Goal: Task Accomplishment & Management: Contribute content

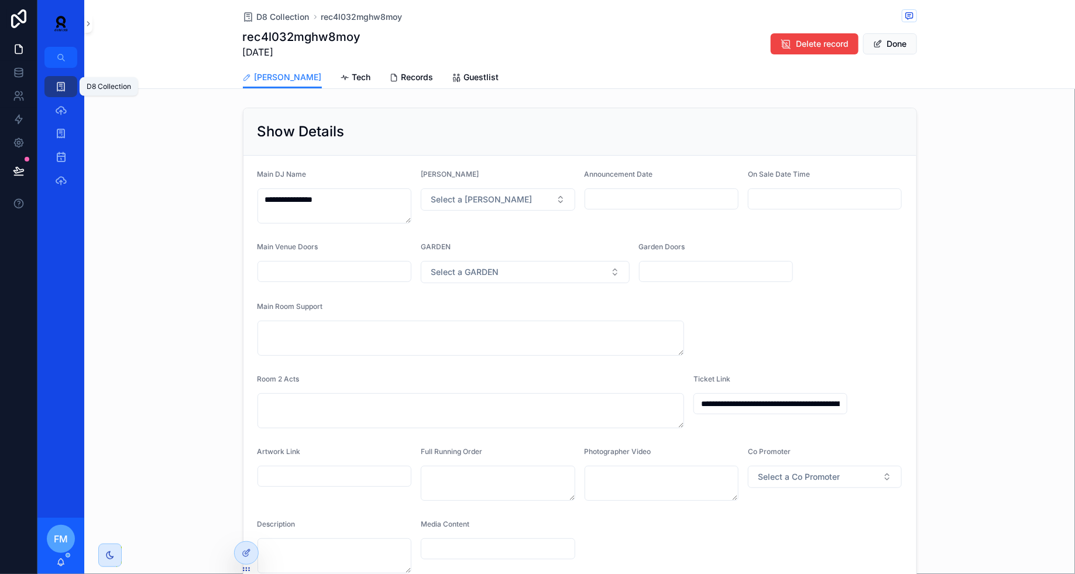
click at [60, 82] on icon "scrollable content" at bounding box center [61, 87] width 12 height 12
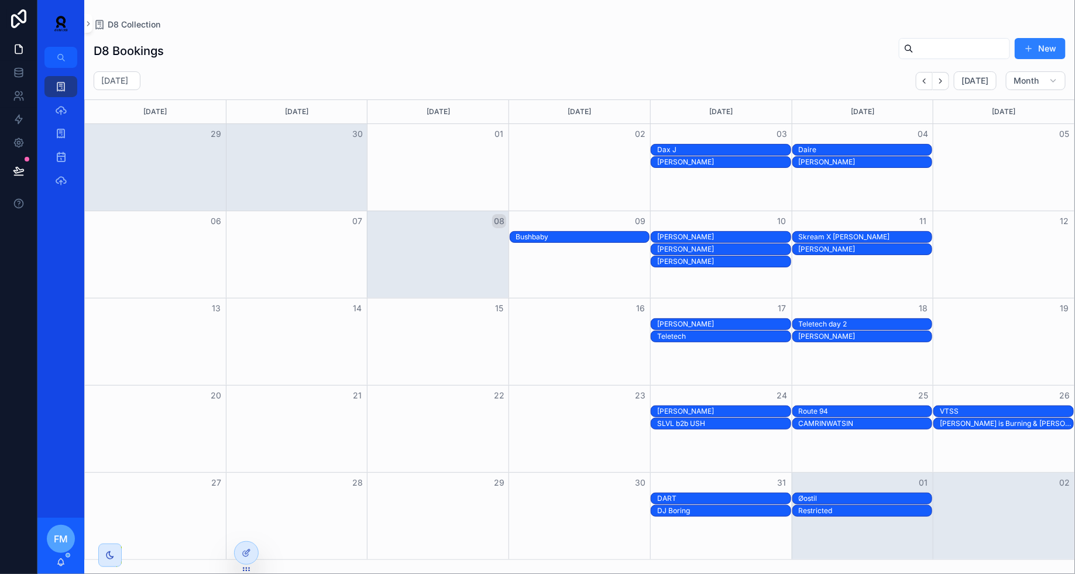
click at [989, 408] on div "VTSS" at bounding box center [1006, 411] width 133 height 9
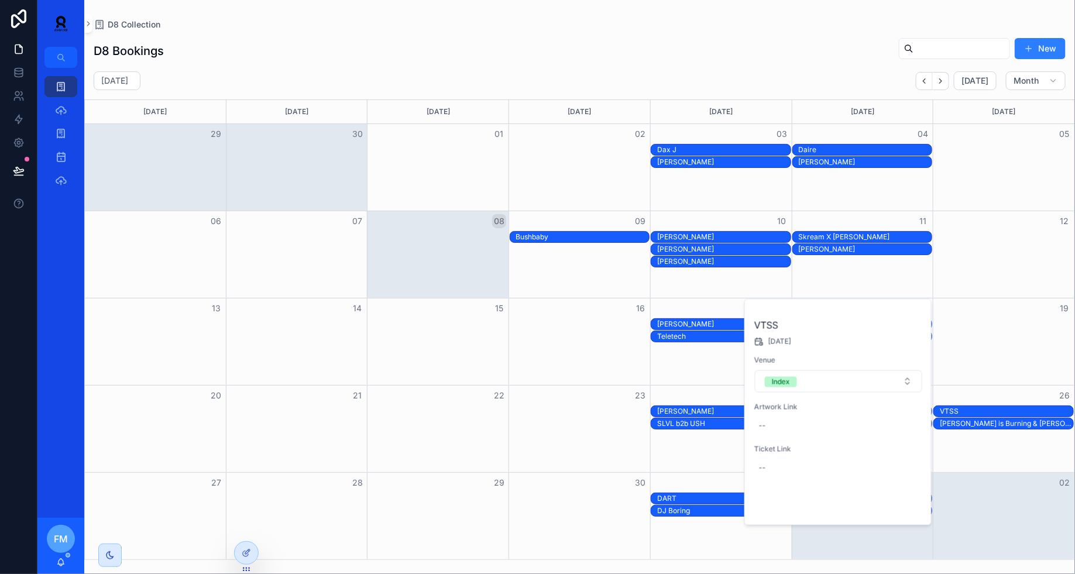
click at [893, 505] on span "Open" at bounding box center [891, 505] width 22 height 11
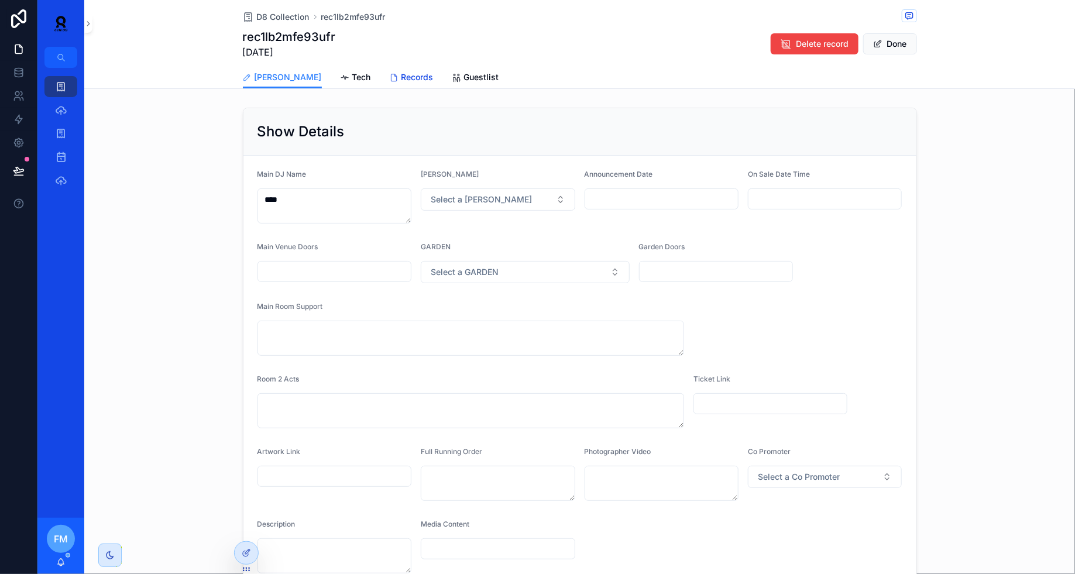
click at [401, 74] on span "Records" at bounding box center [417, 77] width 32 height 12
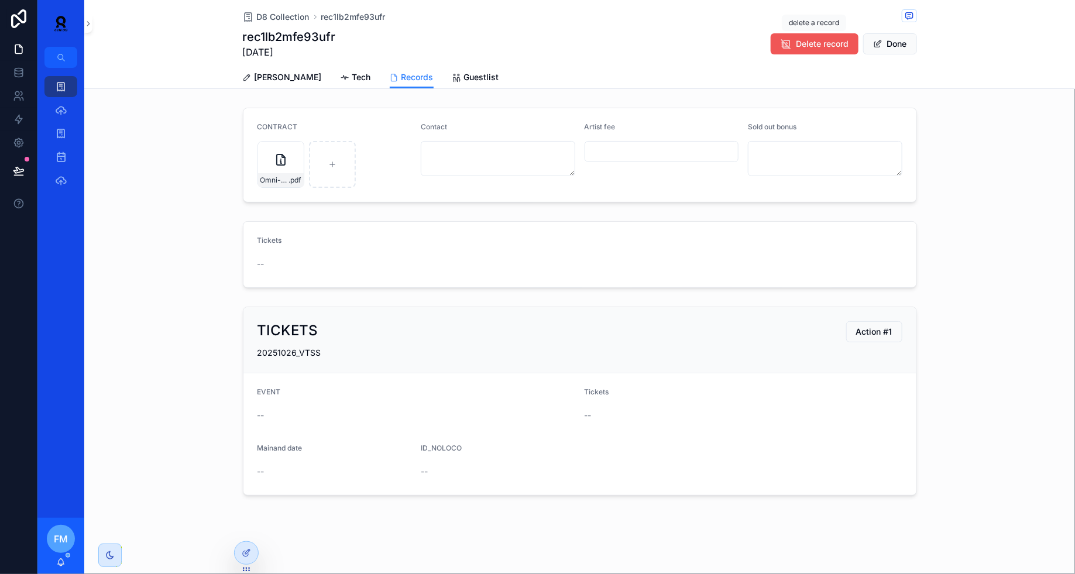
click at [816, 47] on span "Delete record" at bounding box center [822, 44] width 53 height 12
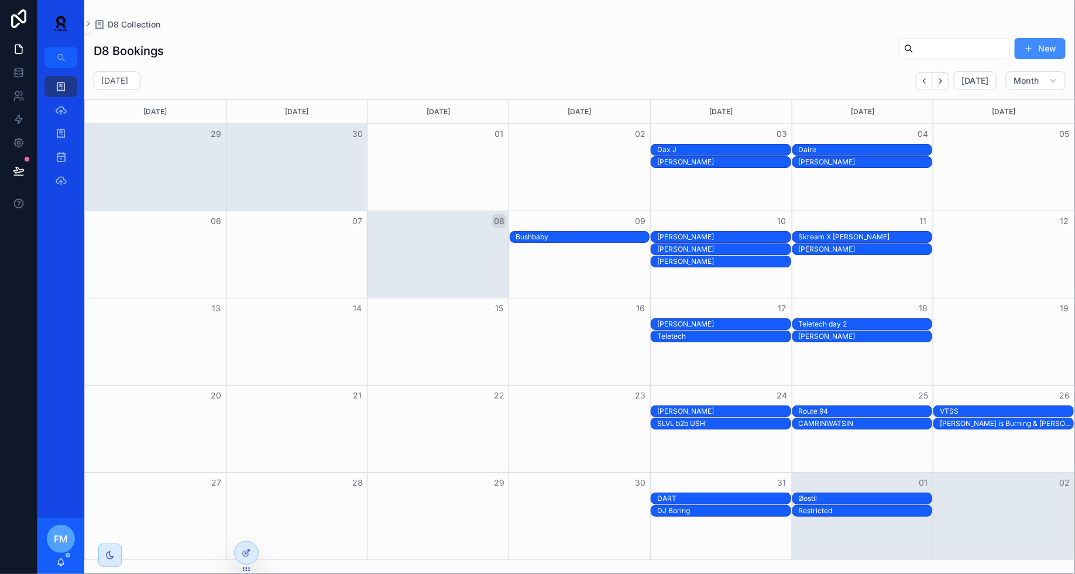
click at [1030, 43] on button "New" at bounding box center [1040, 48] width 51 height 21
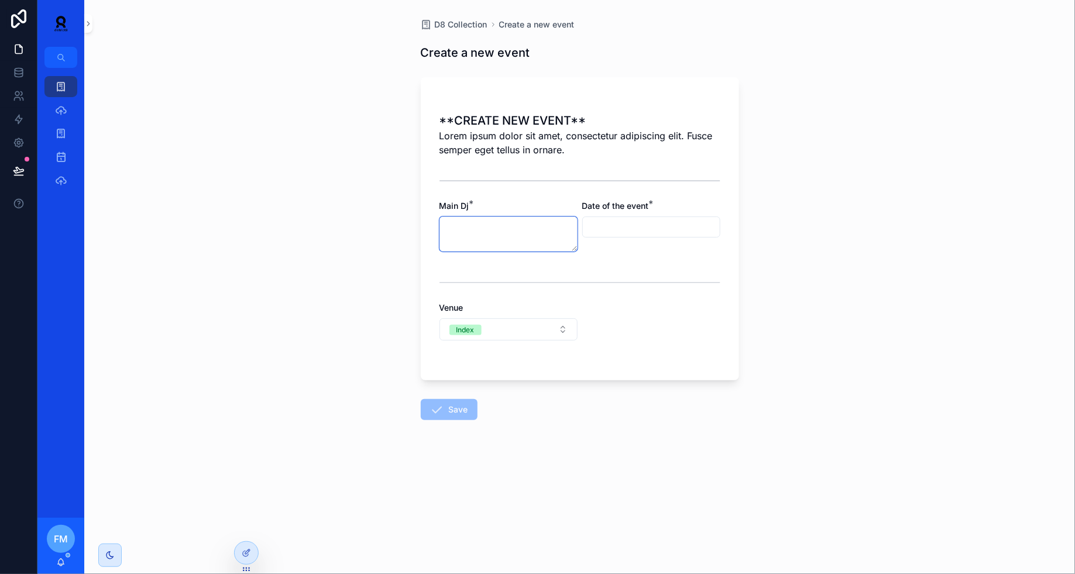
click at [466, 232] on textarea "scrollable content" at bounding box center [508, 233] width 138 height 35
type textarea "********"
click at [627, 233] on input "scrollable content" at bounding box center [651, 227] width 137 height 16
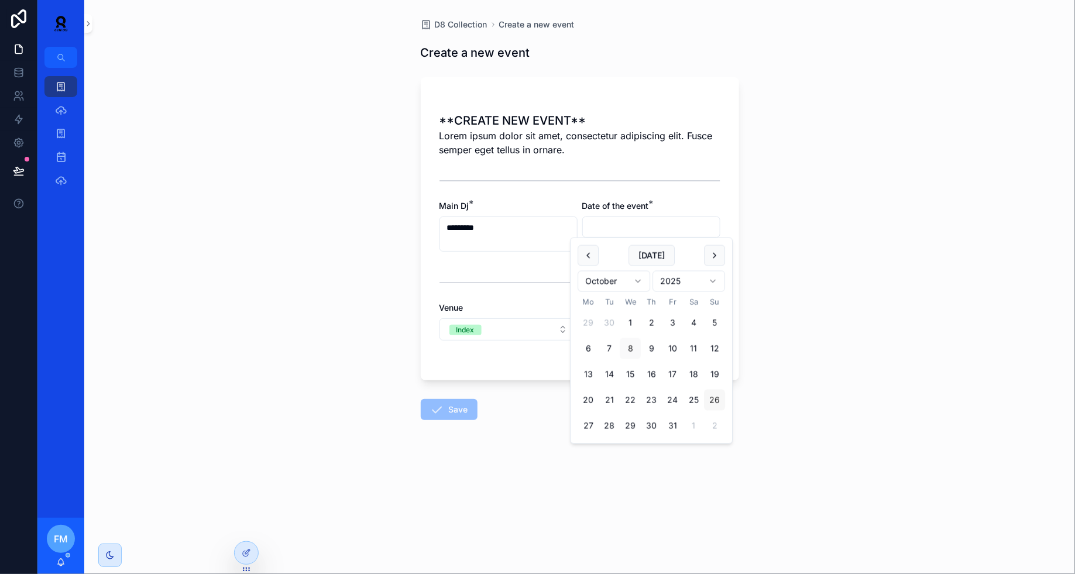
click at [712, 402] on button "26" at bounding box center [714, 400] width 21 height 21
type input "**********"
click at [453, 414] on button "Save" at bounding box center [449, 409] width 57 height 21
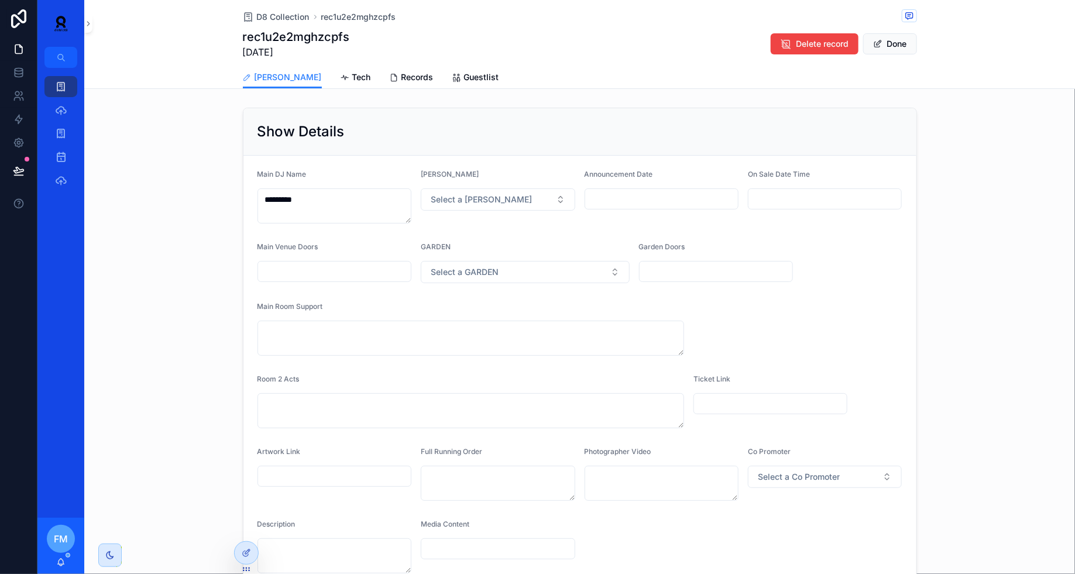
click at [401, 72] on span "Records" at bounding box center [417, 77] width 32 height 12
